Goal: Navigation & Orientation: Find specific page/section

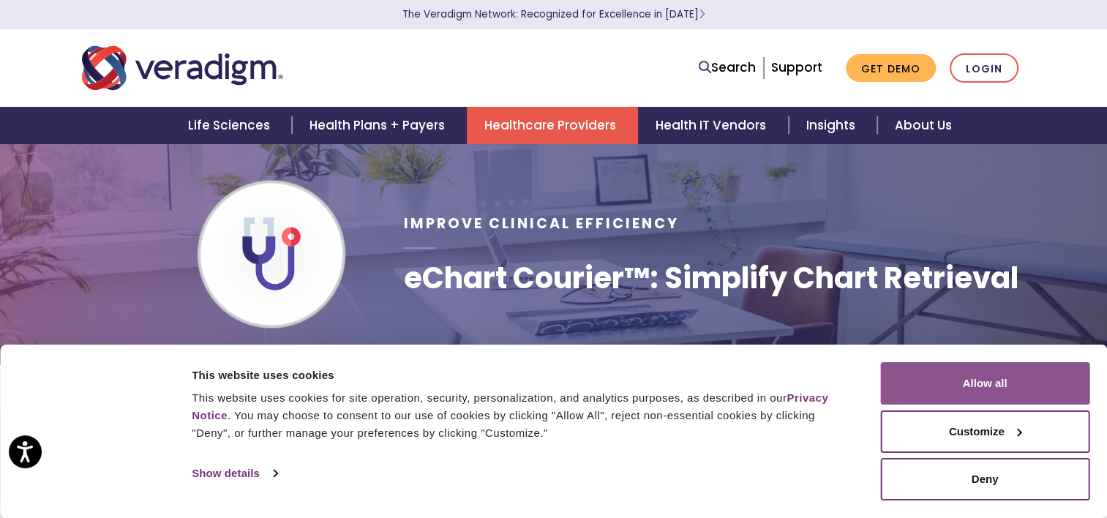
click at [1012, 386] on button "Allow all" at bounding box center [984, 383] width 209 height 42
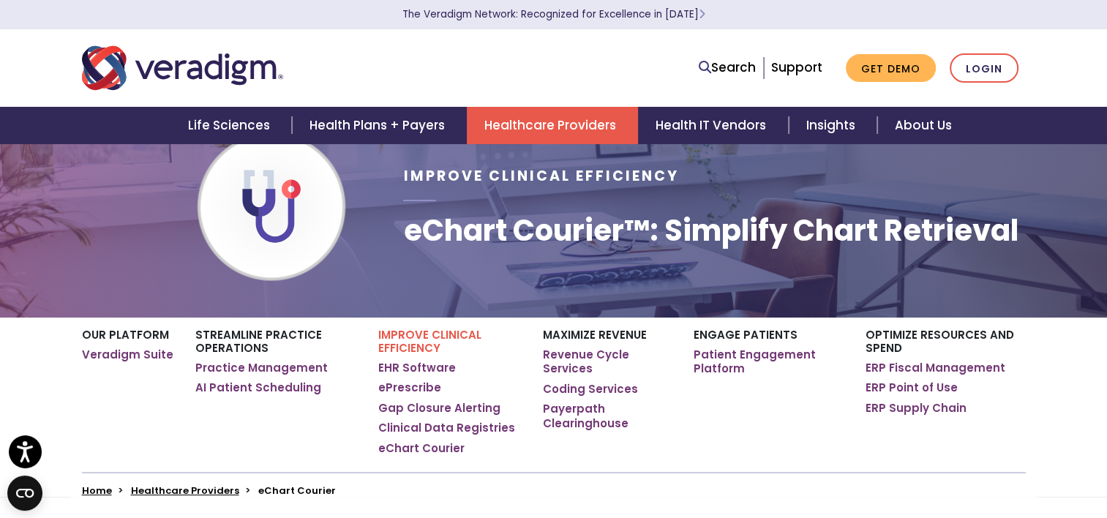
scroll to position [73, 0]
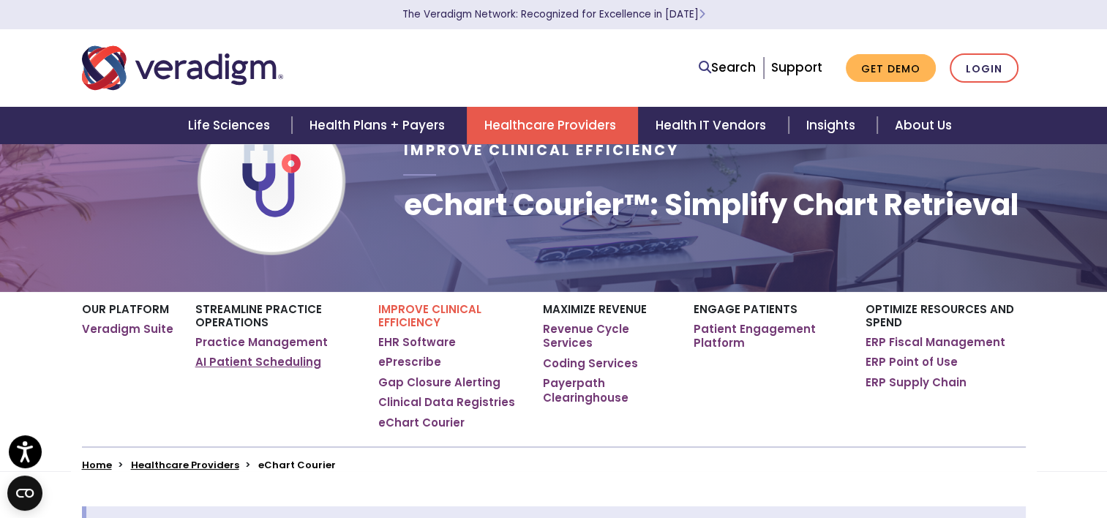
click at [266, 368] on link "AI Patient Scheduling" at bounding box center [258, 362] width 126 height 15
